Goal: Find specific page/section: Find specific page/section

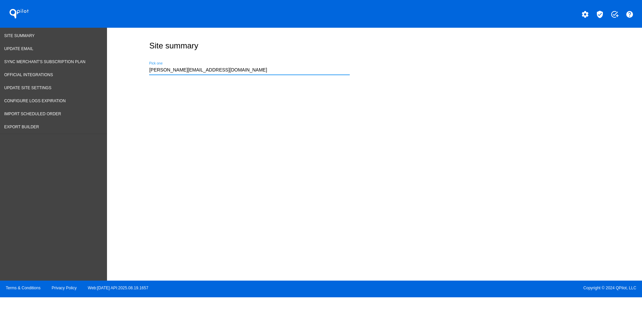
drag, startPoint x: 0, startPoint y: 0, endPoint x: 116, endPoint y: 67, distance: 133.8
click at [116, 67] on div "Site summary [PERSON_NAME][EMAIL_ADDRESS][DOMAIN_NAME] Pick one" at bounding box center [374, 153] width 535 height 250
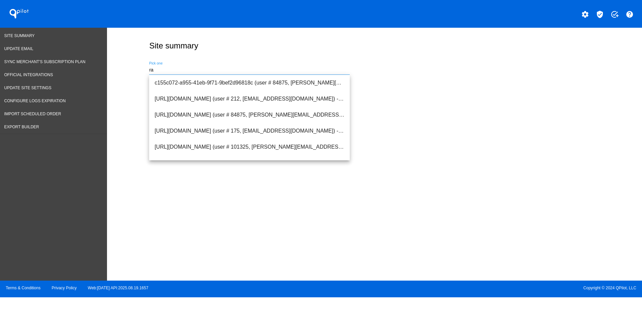
type input "r"
type input "l"
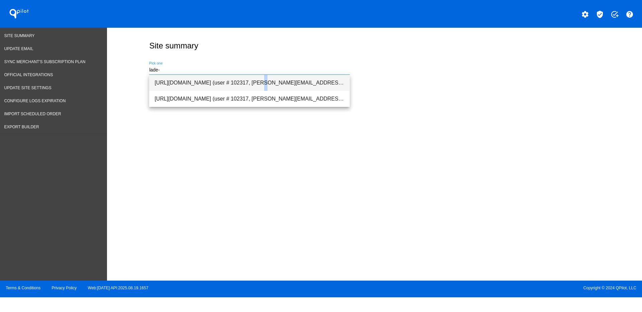
click at [214, 78] on span "[URL][DOMAIN_NAME] (user # 102317, [PERSON_NAME][EMAIL_ADDRESS][PERSON_NAME][DO…" at bounding box center [249, 83] width 190 height 16
type input "[URL][DOMAIN_NAME] (user # 102317, [PERSON_NAME][EMAIL_ADDRESS][PERSON_NAME][DO…"
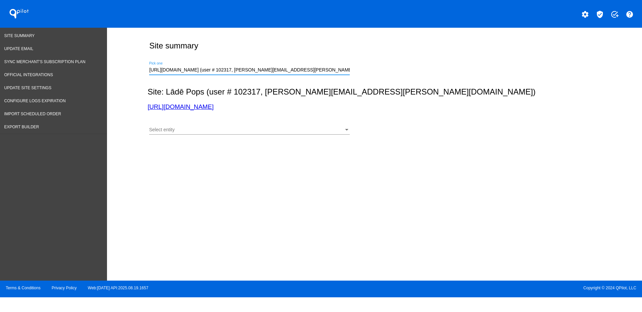
click at [284, 132] on div "Select entity" at bounding box center [246, 129] width 195 height 5
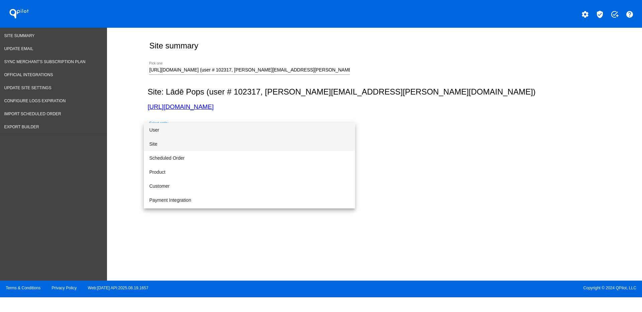
click at [278, 148] on span "Site" at bounding box center [249, 144] width 201 height 14
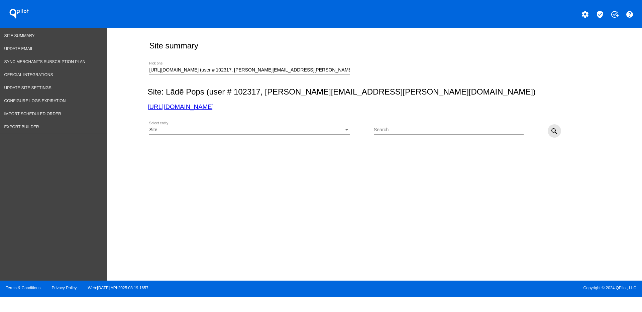
click at [551, 130] on mat-icon "search" at bounding box center [554, 131] width 8 height 8
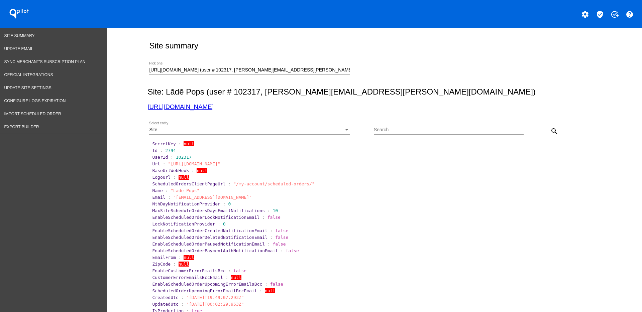
click at [258, 131] on div "Site" at bounding box center [246, 129] width 195 height 5
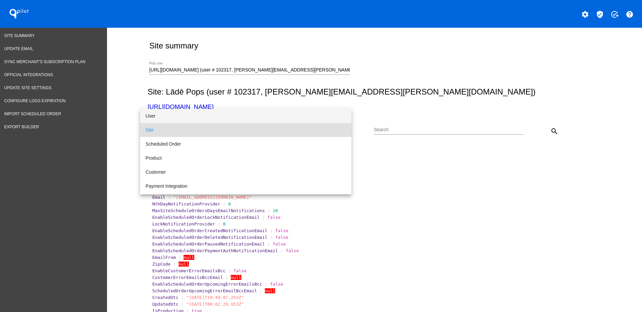
click at [257, 118] on span "User" at bounding box center [245, 116] width 201 height 14
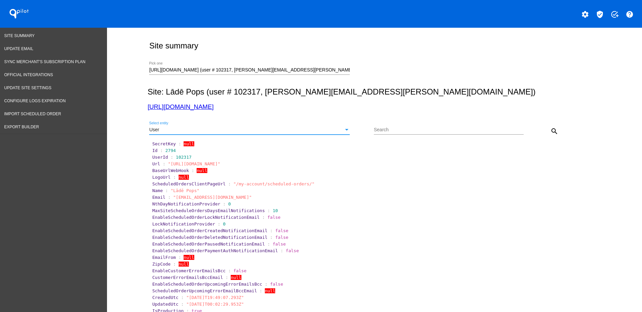
click at [560, 127] on div "User Select entity Search search" at bounding box center [372, 129] width 451 height 24
click at [550, 132] on mat-icon "search" at bounding box center [554, 131] width 8 height 8
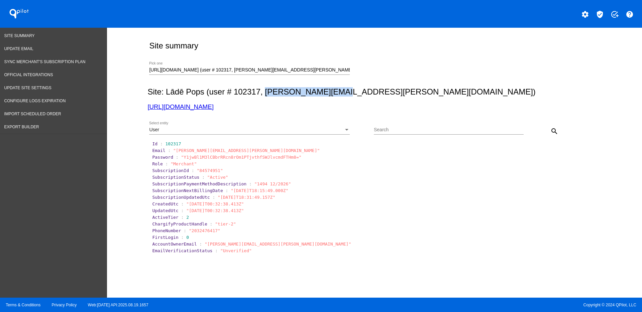
drag, startPoint x: 263, startPoint y: 90, endPoint x: 333, endPoint y: 51, distance: 79.9
click at [335, 88] on h2 "Site: Lādē Pops (user # 102317, [PERSON_NAME][EMAIL_ADDRESS][PERSON_NAME][DOMAI…" at bounding box center [372, 91] width 451 height 9
copy h2 "[PERSON_NAME][EMAIL_ADDRESS][PERSON_NAME][DOMAIN_NAME]"
